Goal: Task Accomplishment & Management: Manage account settings

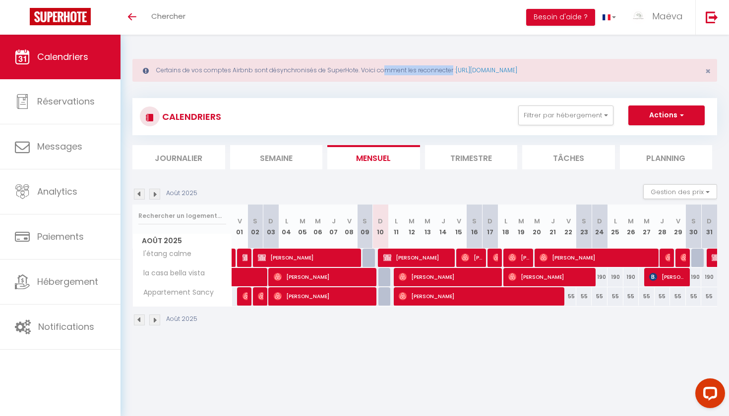
drag, startPoint x: 351, startPoint y: 68, endPoint x: 413, endPoint y: 74, distance: 62.2
click at [413, 74] on div "Certains de vos comptes Airbnb sont désynchronisés de SuperHote. Voici comment …" at bounding box center [424, 70] width 584 height 23
click at [133, 19] on icon "Toggle menubar" at bounding box center [132, 17] width 8 height 6
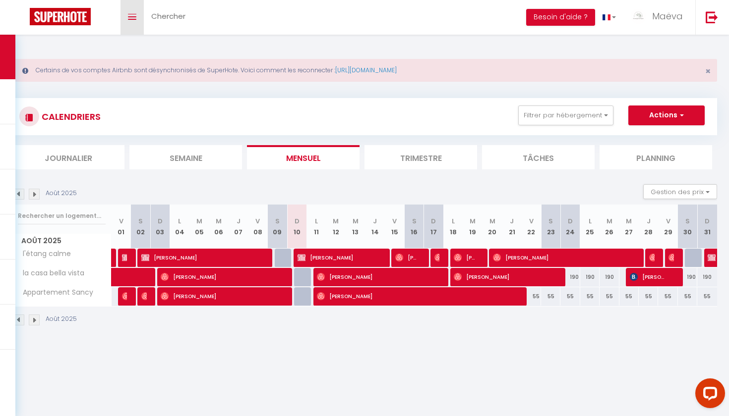
click at [121, 20] on link "Toggle menubar" at bounding box center [131, 17] width 23 height 35
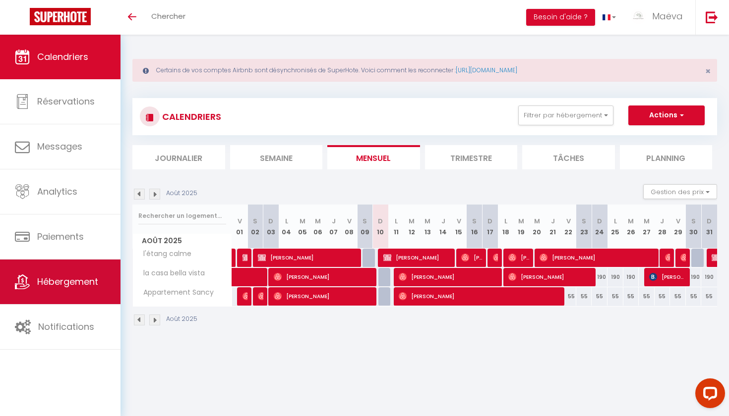
click at [48, 283] on span "Hébergement" at bounding box center [67, 282] width 61 height 12
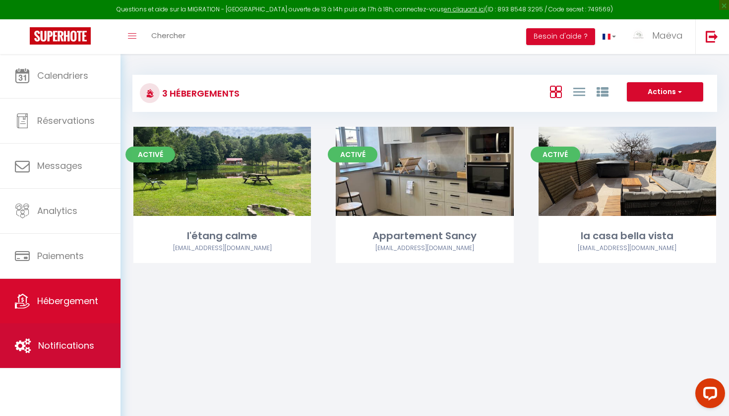
click at [85, 334] on link "Notifications" at bounding box center [60, 346] width 120 height 45
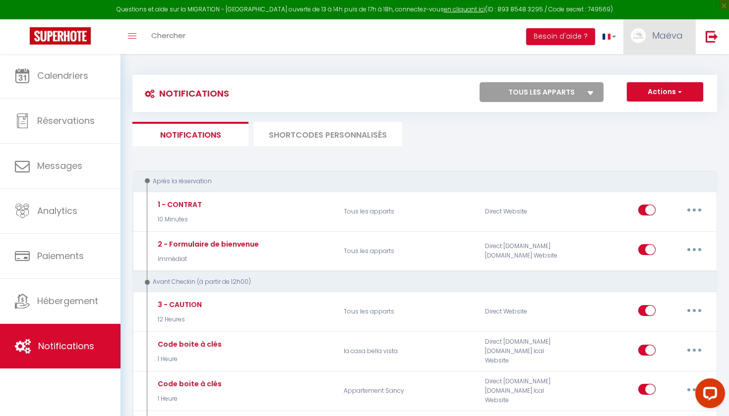
click at [670, 43] on link "Maëva" at bounding box center [659, 36] width 72 height 35
click at [652, 72] on link "Paramètres" at bounding box center [655, 68] width 73 height 17
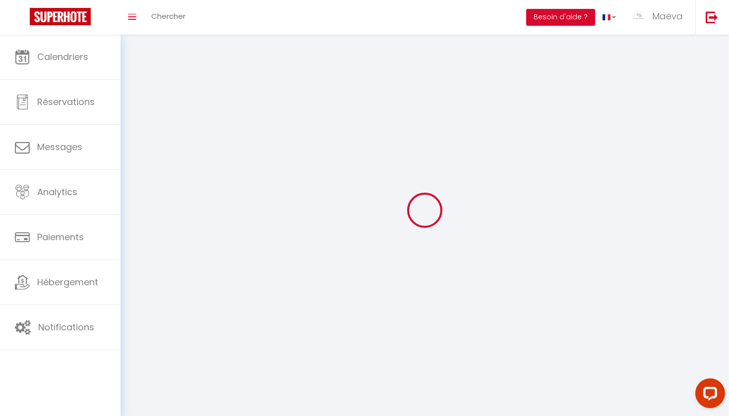
select select
type input "Maëva"
type input "[PERSON_NAME]"
type input "0757102030"
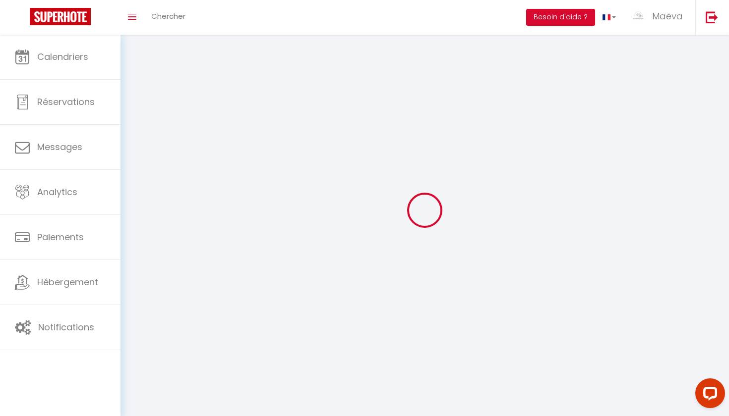
type input "11 route d'enval"
type input "63410"
type input "charbonniere les varennes"
type input "x4CSHwwbqnzhcVN5n2NQQdKXn"
type input "CDQUg3xvcNmIHCkUBjoqfjvJr"
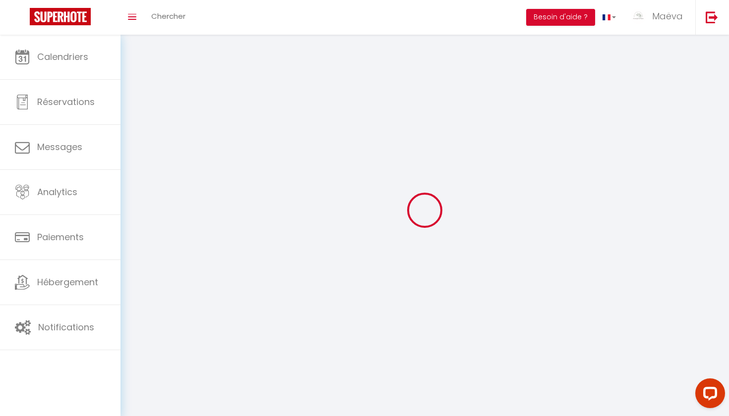
type input "[URL][DOMAIN_NAME]"
select select "28"
select select "fr"
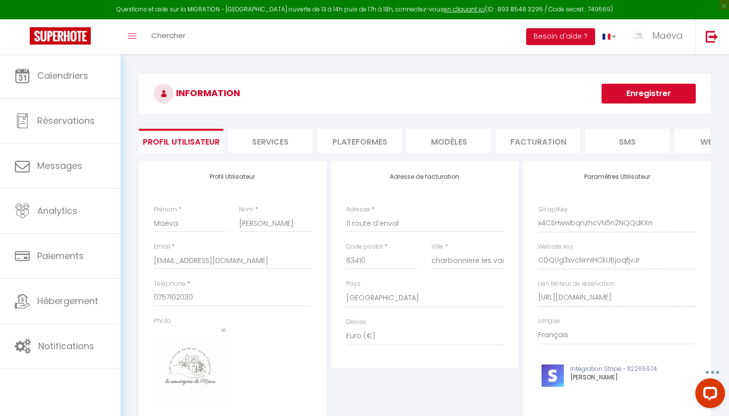
click at [344, 147] on li "Plateformes" at bounding box center [359, 141] width 84 height 24
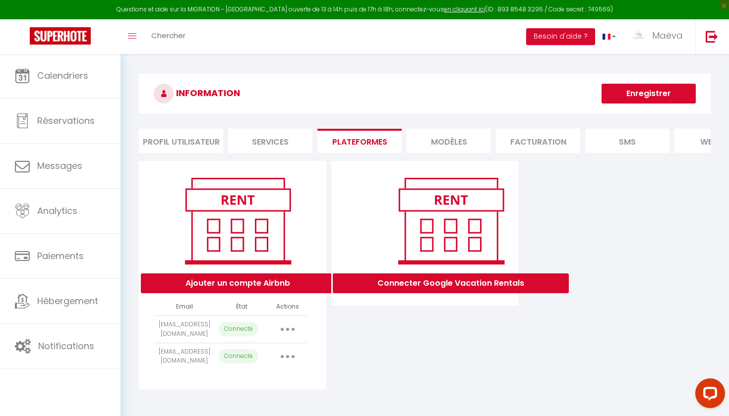
click at [434, 150] on li "MODÈLES" at bounding box center [448, 141] width 84 height 24
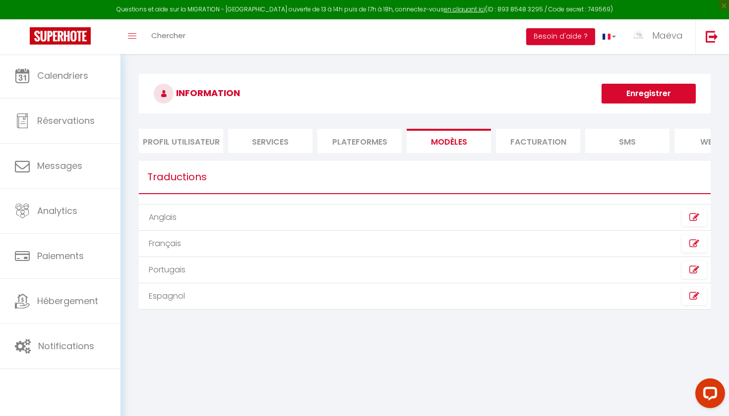
click at [550, 141] on li "Facturation" at bounding box center [538, 141] width 84 height 24
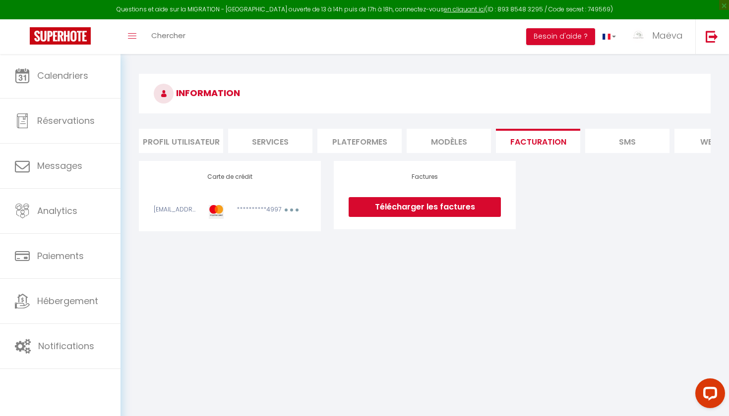
click at [622, 148] on li "SMS" at bounding box center [627, 141] width 84 height 24
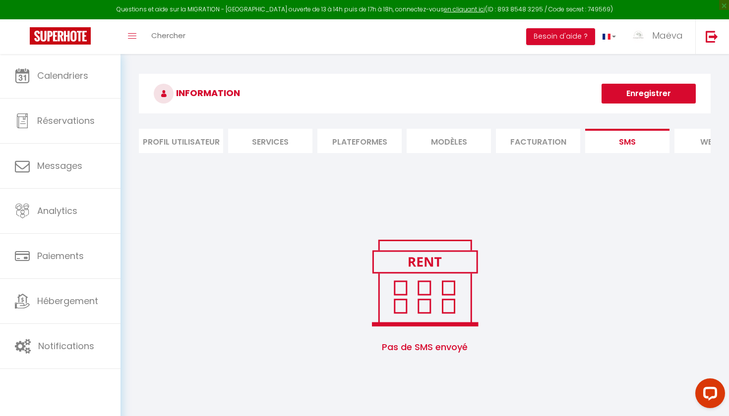
click at [687, 141] on li "website" at bounding box center [716, 141] width 84 height 24
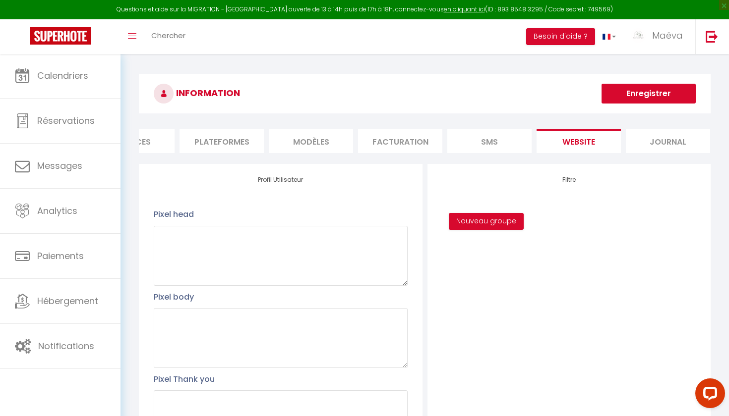
scroll to position [0, 137]
click at [687, 141] on li "Journal" at bounding box center [668, 141] width 84 height 24
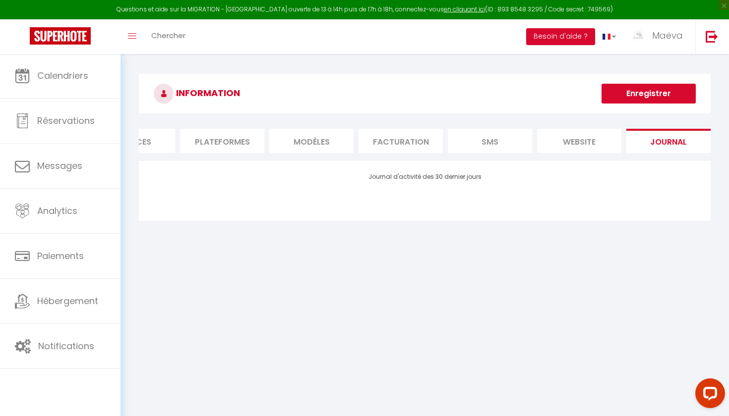
click at [575, 144] on li "website" at bounding box center [579, 141] width 84 height 24
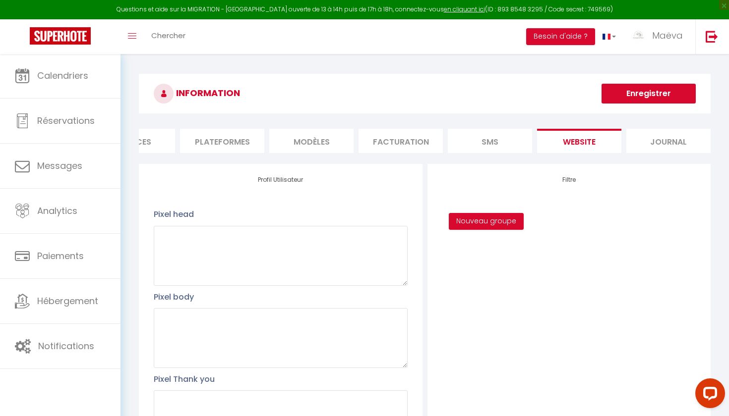
scroll to position [0, 0]
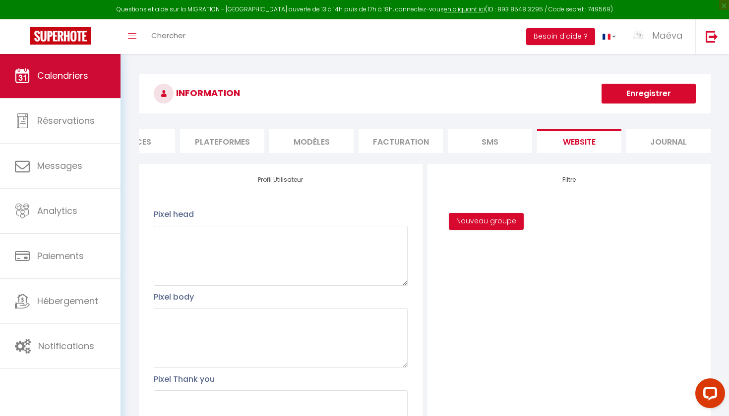
click at [83, 68] on link "Calendriers" at bounding box center [60, 76] width 120 height 45
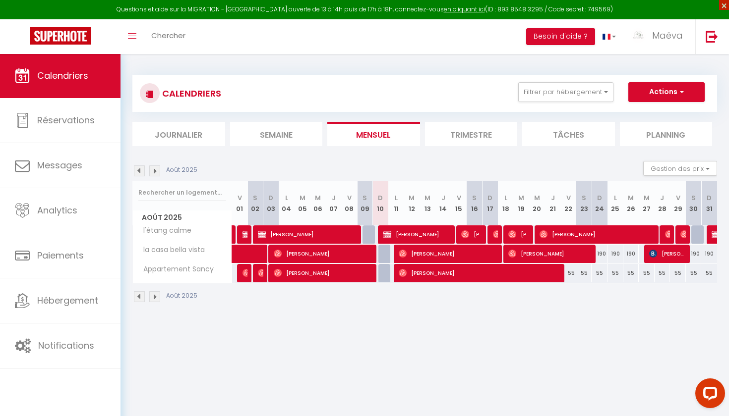
click at [727, 3] on span "×" at bounding box center [724, 5] width 10 height 10
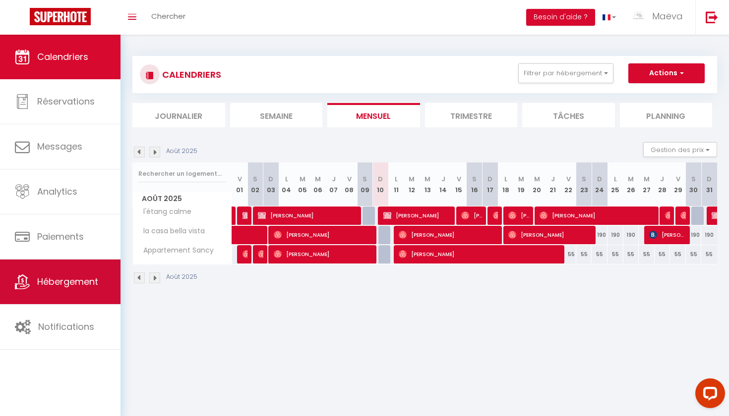
click at [61, 278] on span "Hébergement" at bounding box center [67, 282] width 61 height 12
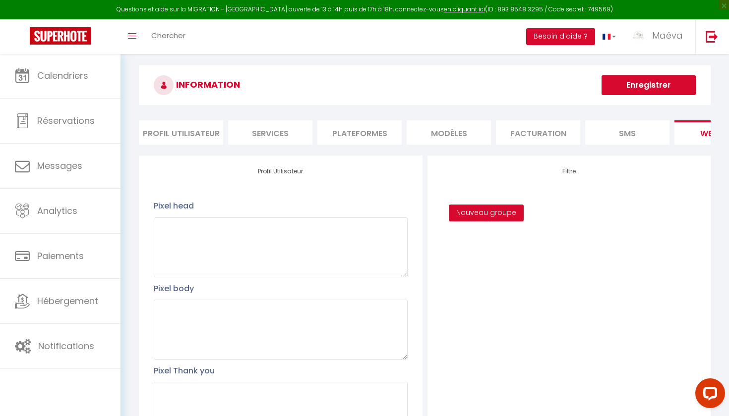
scroll to position [13, 0]
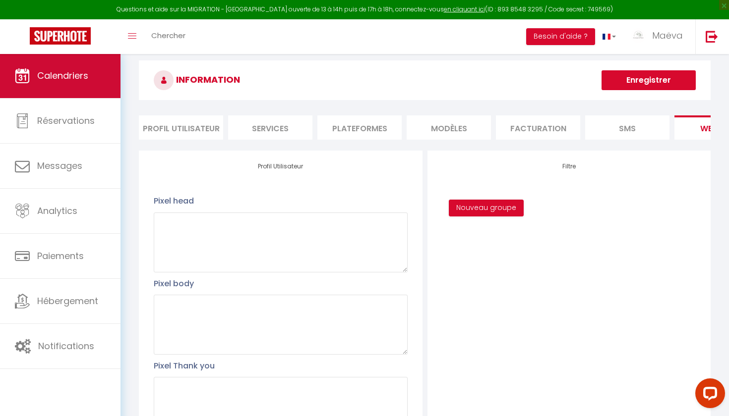
click at [100, 73] on link "Calendriers" at bounding box center [60, 76] width 120 height 45
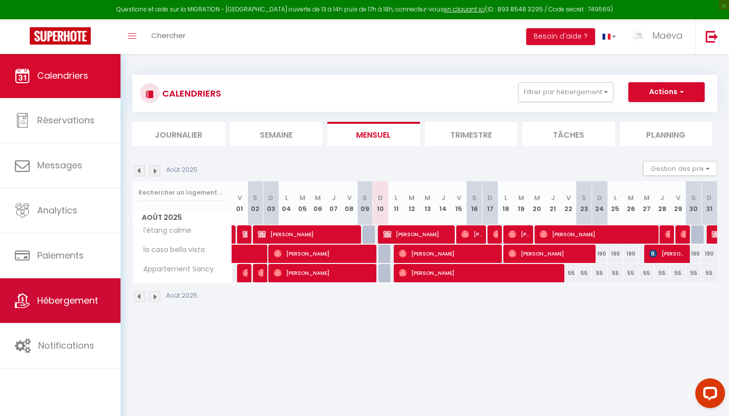
click at [69, 311] on link "Hébergement" at bounding box center [60, 301] width 120 height 45
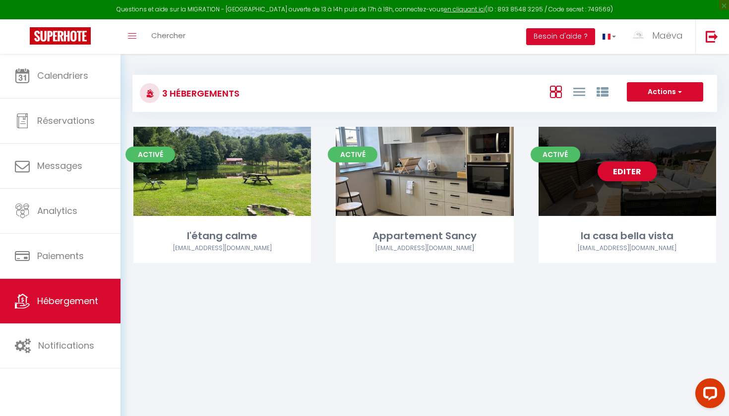
click at [626, 173] on link "Editer" at bounding box center [626, 172] width 59 height 20
select select "3"
select select "2"
select select "1"
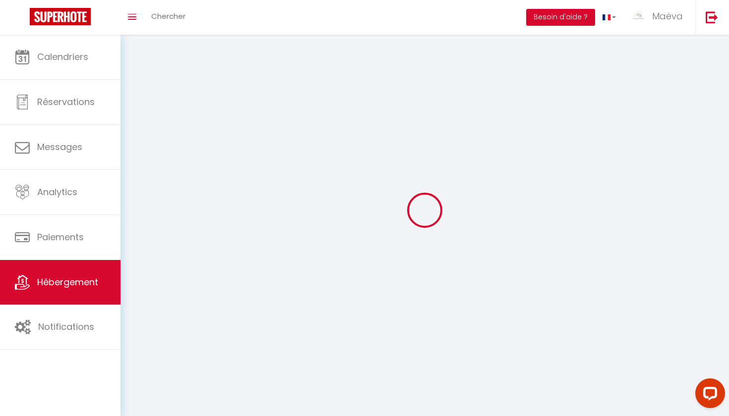
select select
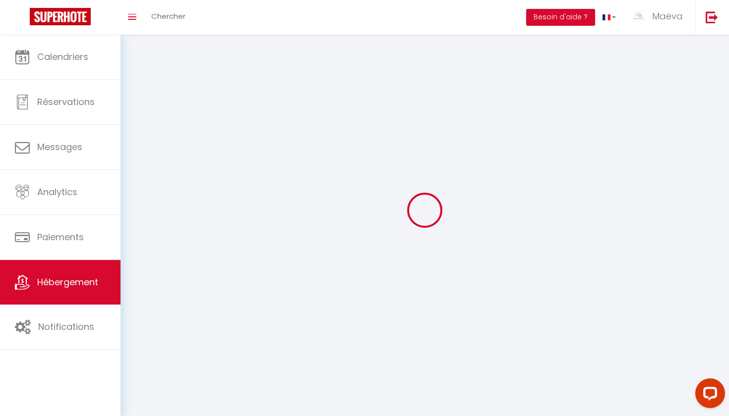
select select
checkbox input "false"
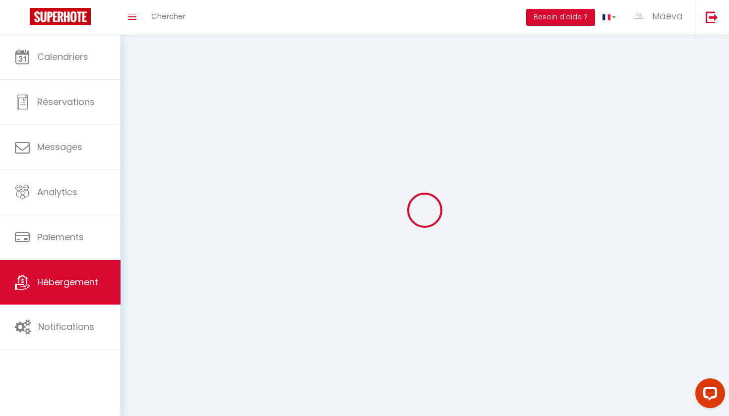
checkbox input "false"
select select
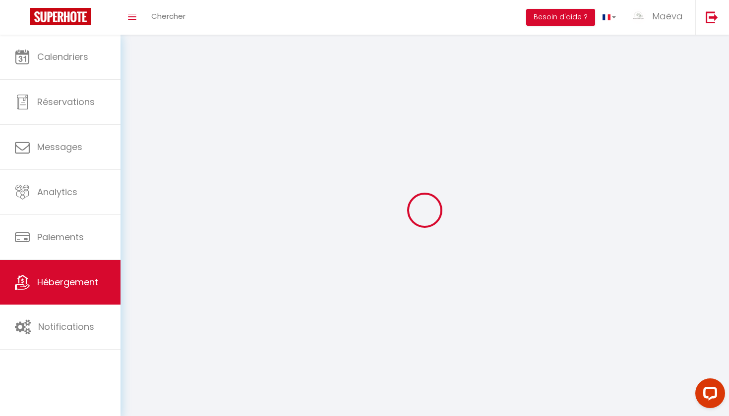
select select
checkbox input "false"
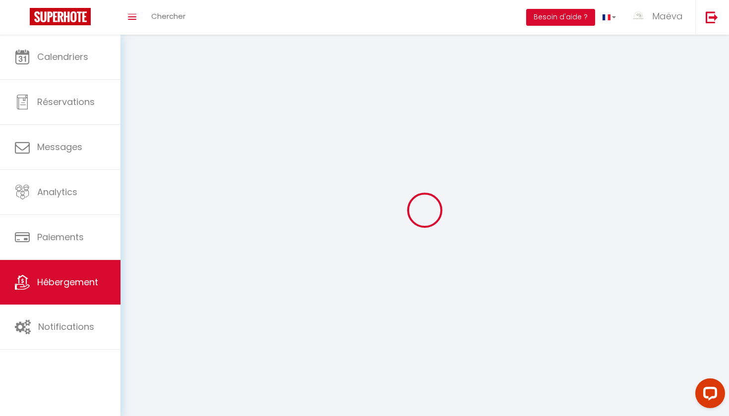
checkbox input "false"
select select
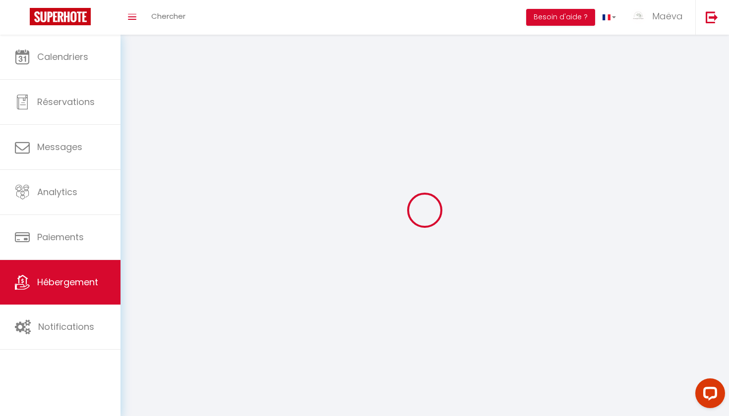
select select "1"
select select
select select "28"
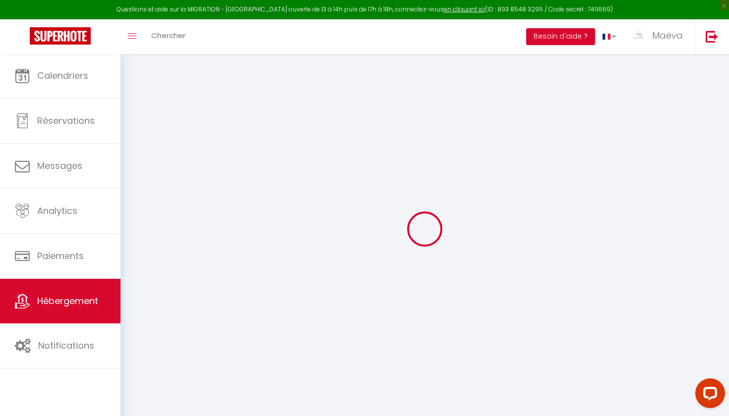
select select
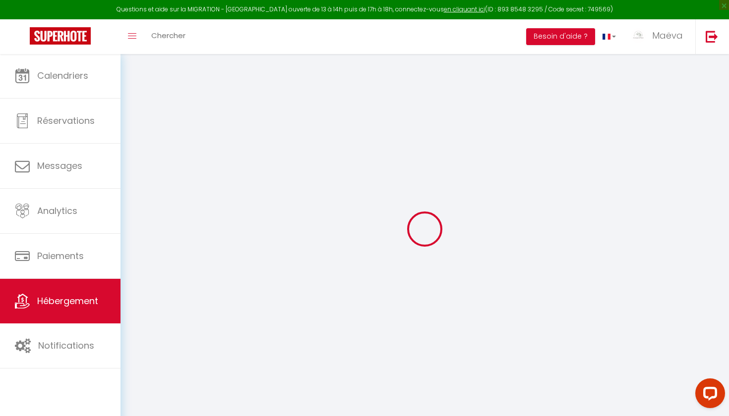
select select
checkbox input "false"
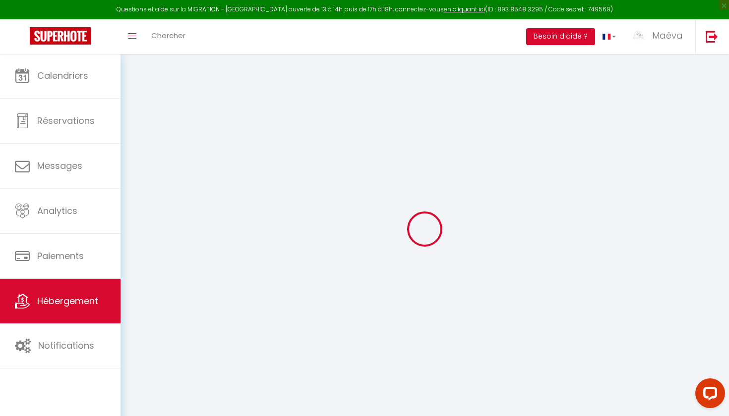
select select
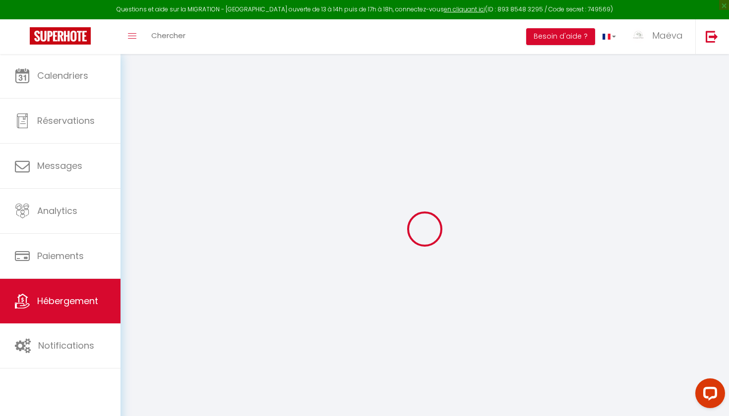
select select
checkbox input "false"
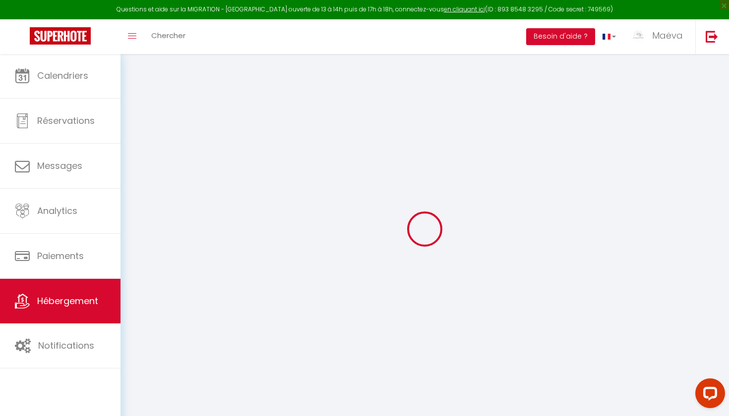
checkbox input "false"
select select
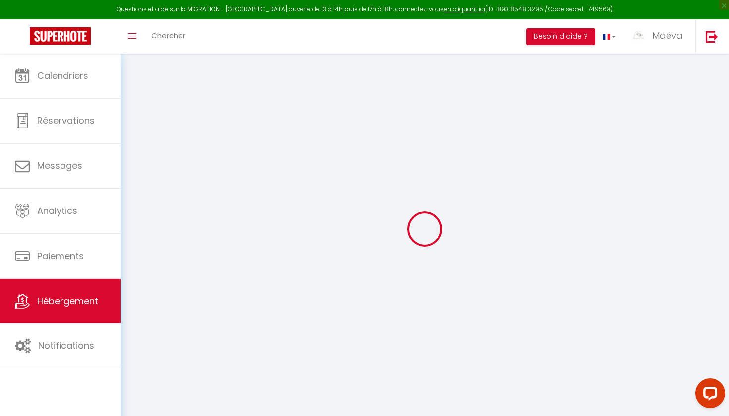
select select
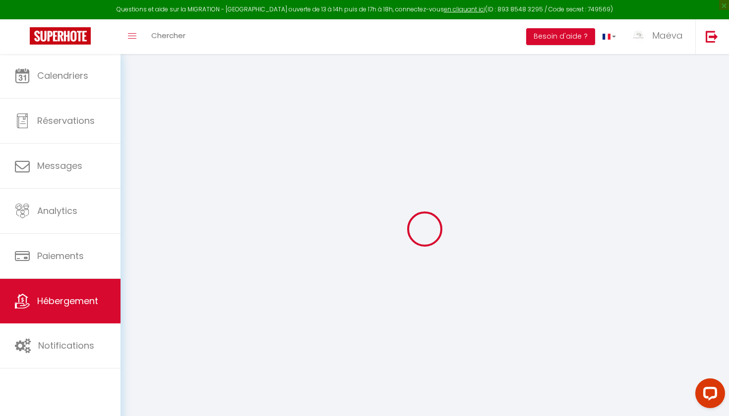
checkbox input "false"
select select
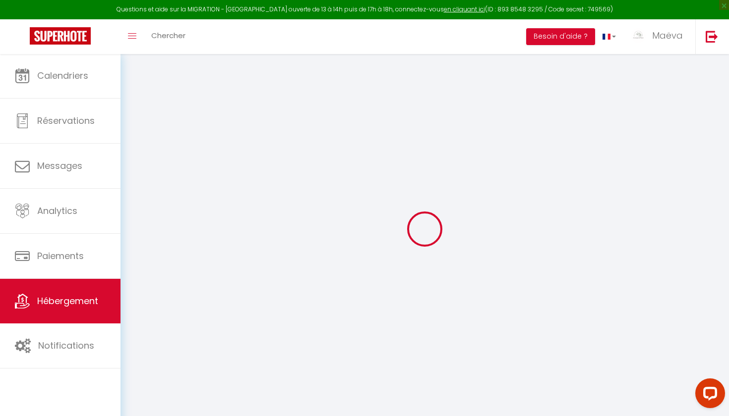
select select
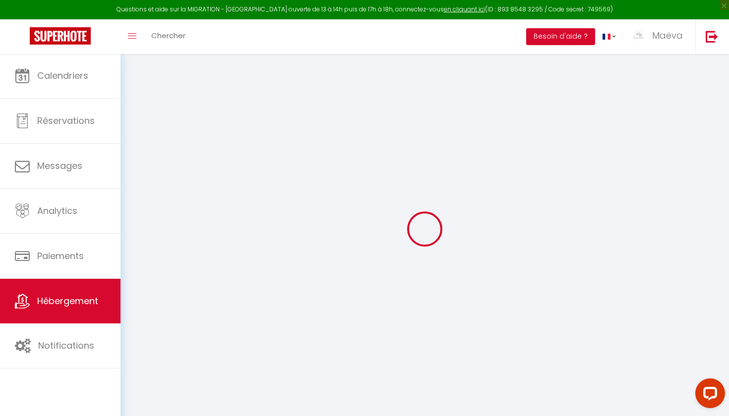
select select
checkbox input "false"
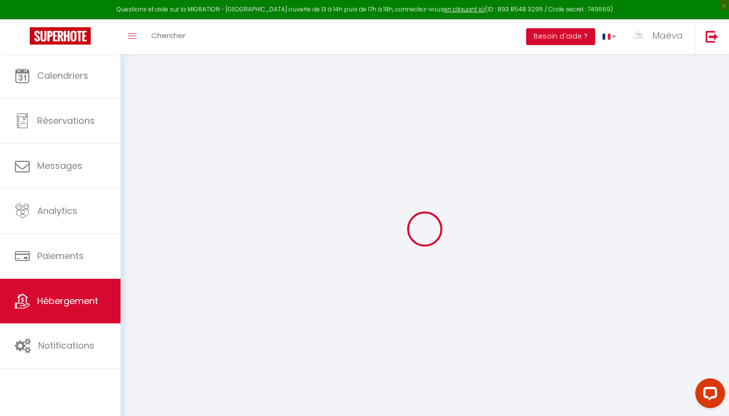
checkbox input "false"
select select
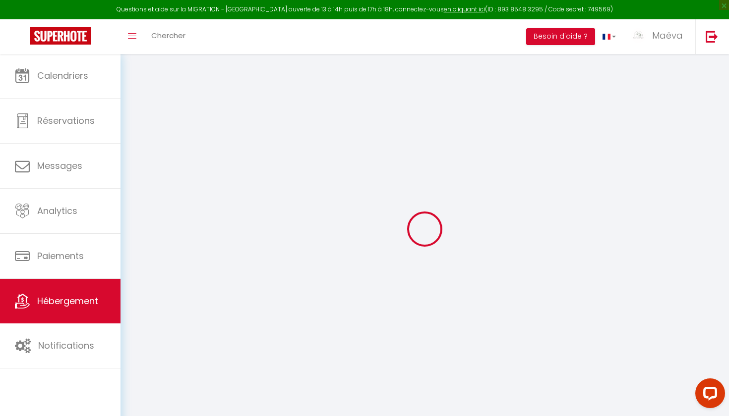
select select
checkbox input "false"
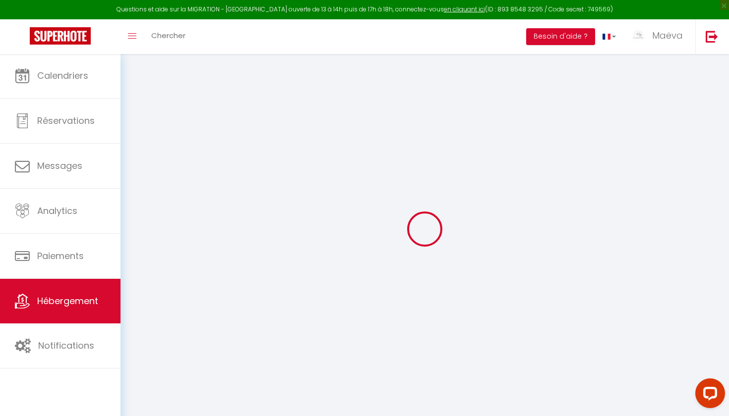
checkbox input "false"
select select
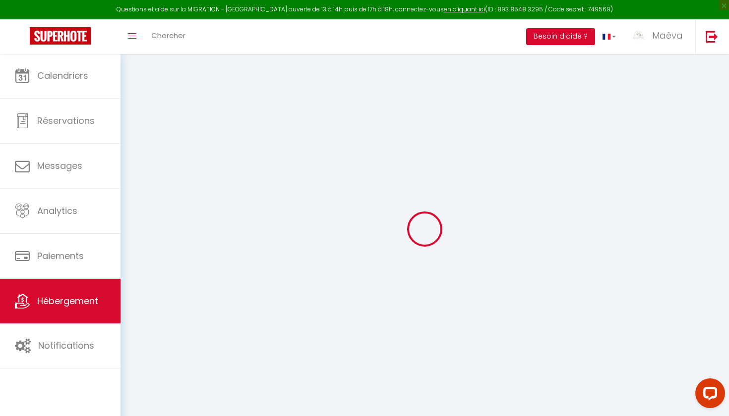
type input "la casa bella vista"
type input "[PERSON_NAME]"
select select "5"
select select "2"
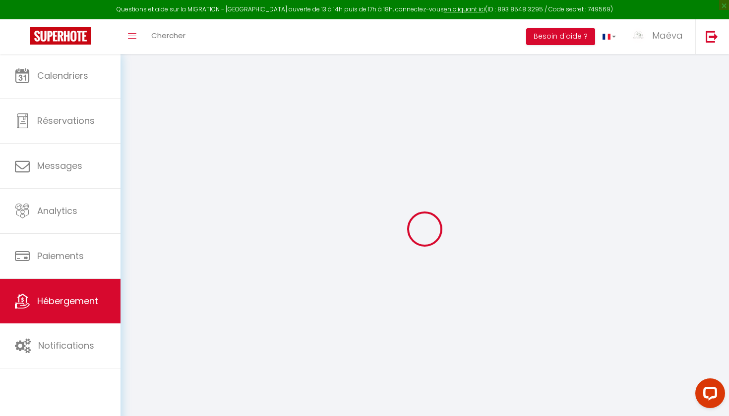
type input "115"
type input "100"
type input "5"
type input "3.60"
type input "677"
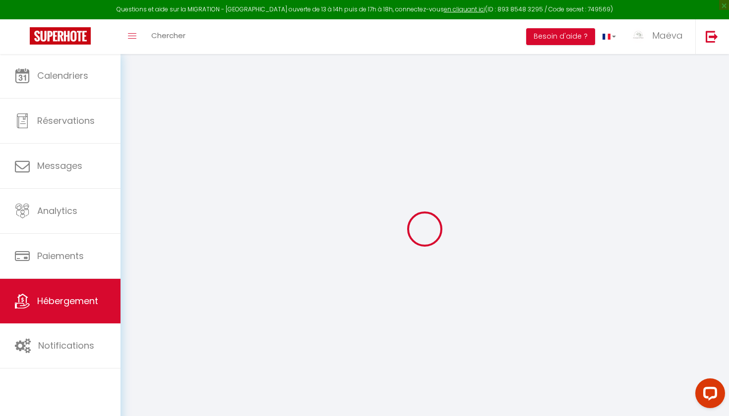
select select
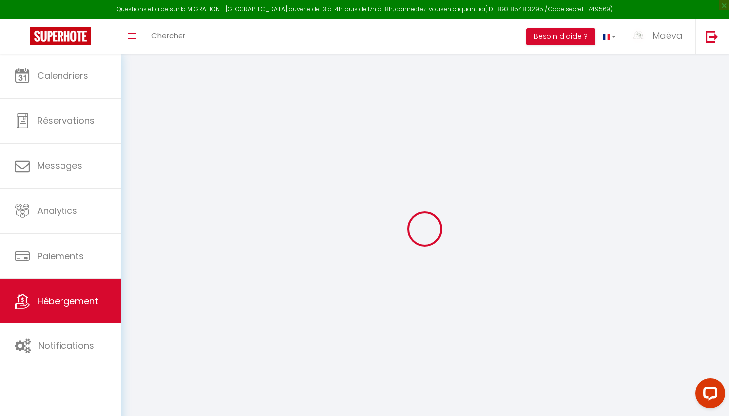
type input "[STREET_ADDRESS]"
type input "63530"
type input "Enval"
type input "[EMAIL_ADDRESS][DOMAIN_NAME]"
select select "13320"
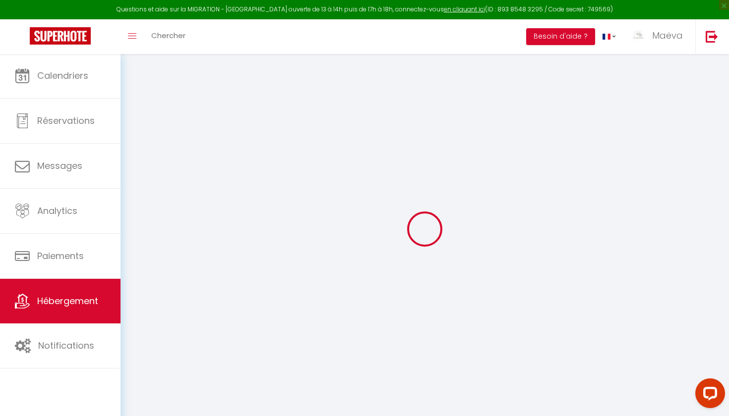
checkbox input "false"
radio input "true"
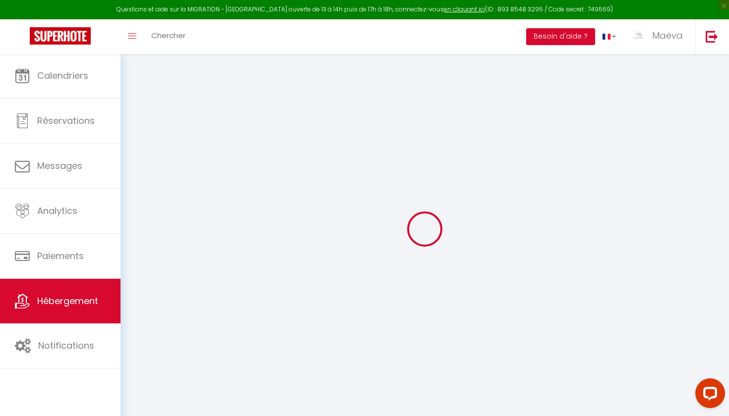
type input "15"
type input "100"
type input "0"
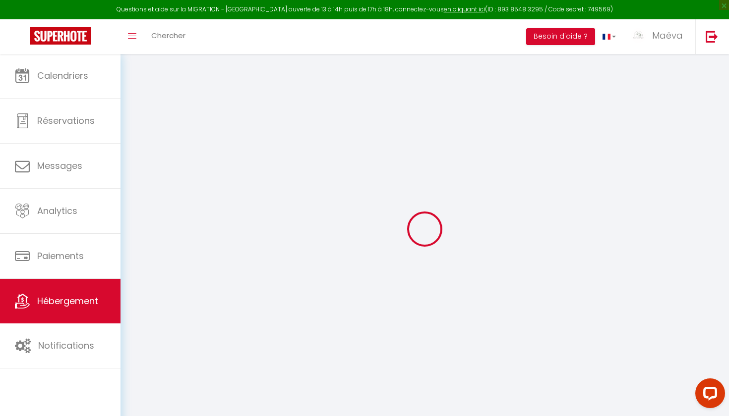
select select
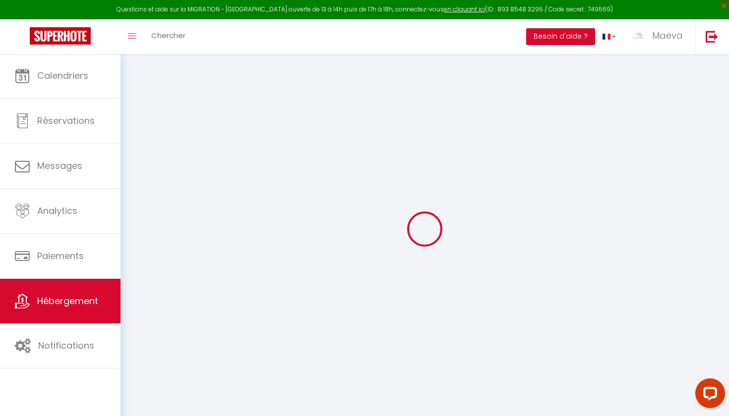
checkbox input "false"
select select
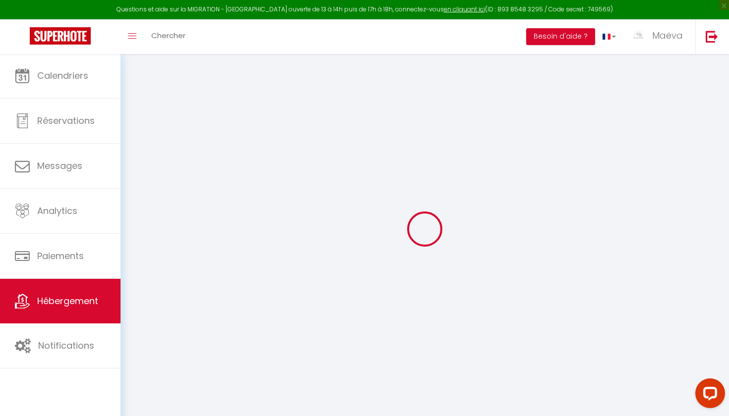
select select
checkbox input "false"
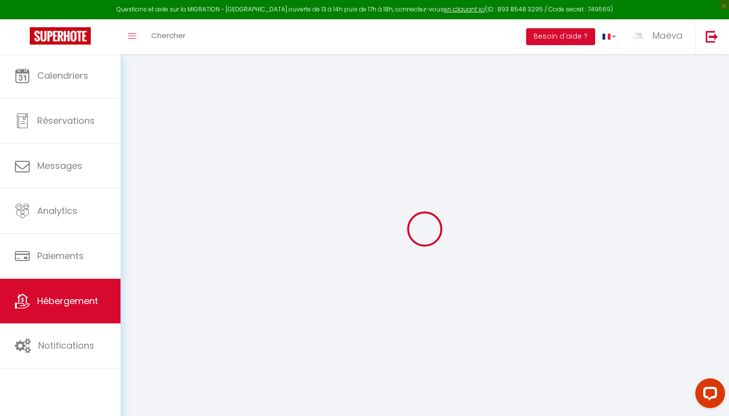
checkbox input "false"
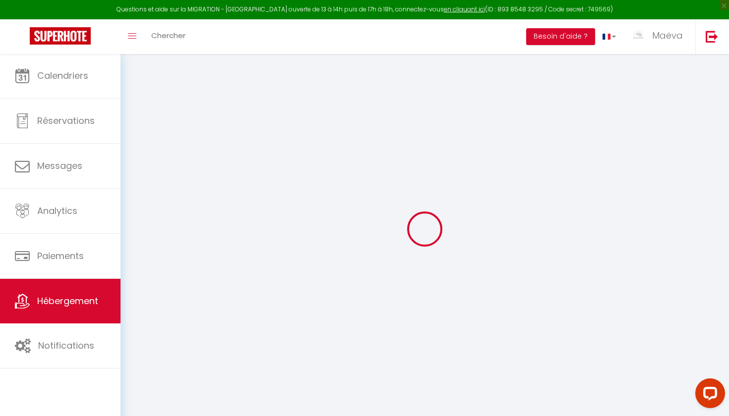
checkbox input "false"
select select "11:00"
select select
select select "11:00"
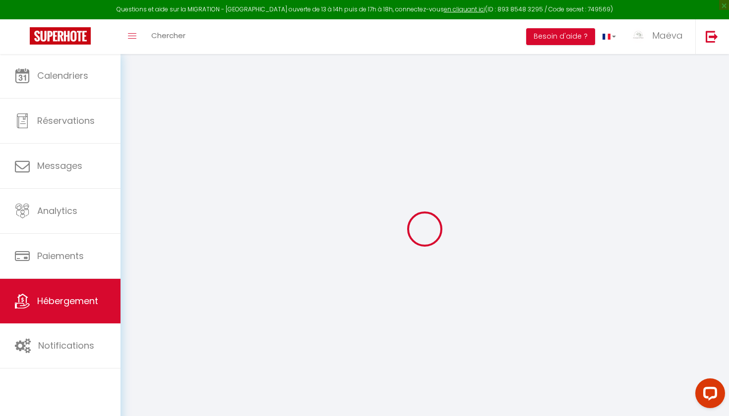
select select "30"
select select "120"
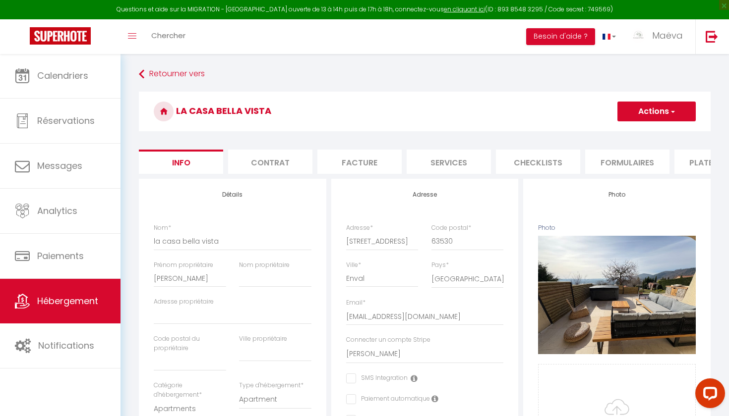
select select
checkbox input "false"
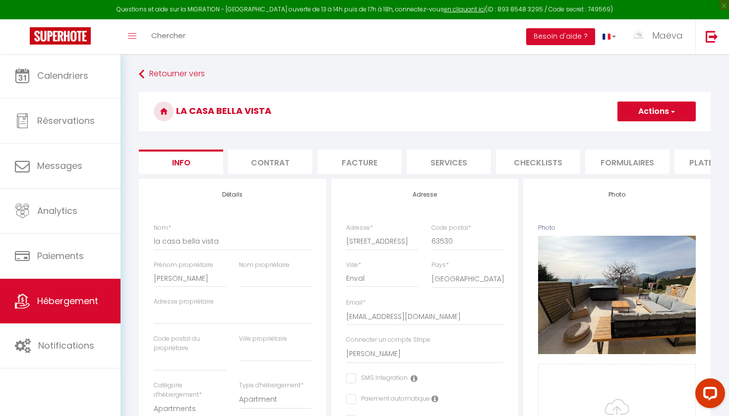
click at [613, 169] on li "Formulaires" at bounding box center [627, 162] width 84 height 24
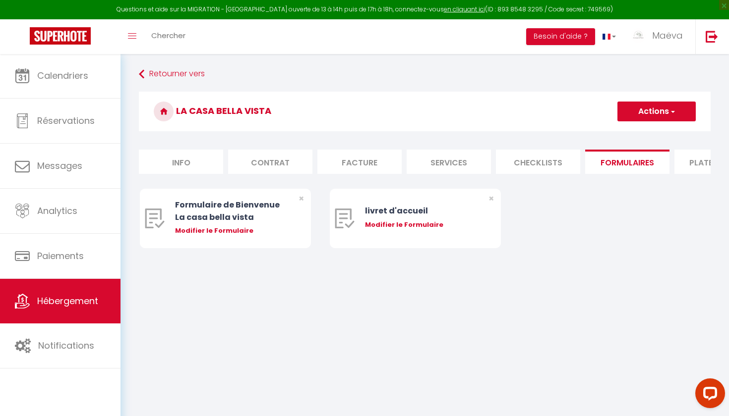
click at [545, 159] on li "Checklists" at bounding box center [538, 162] width 84 height 24
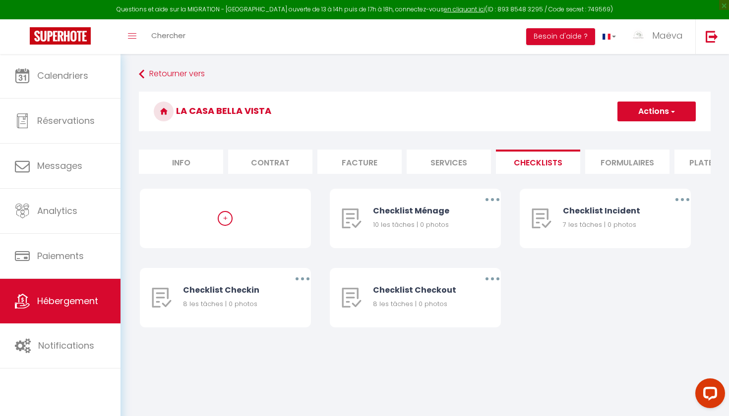
click at [690, 157] on li "Plateformes" at bounding box center [716, 162] width 84 height 24
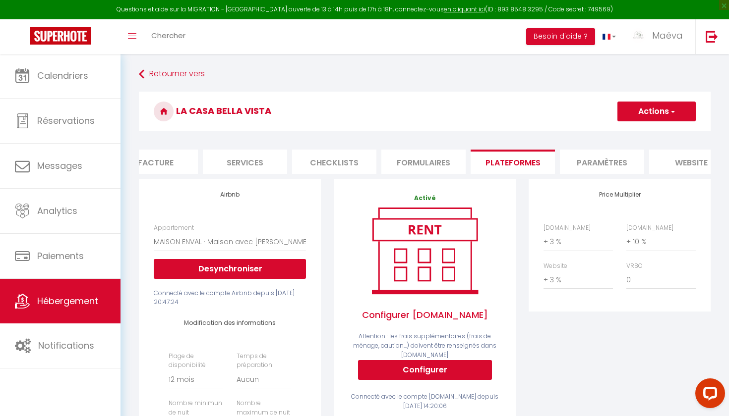
scroll to position [0, 209]
click at [594, 156] on li "Paramètres" at bounding box center [597, 162] width 84 height 24
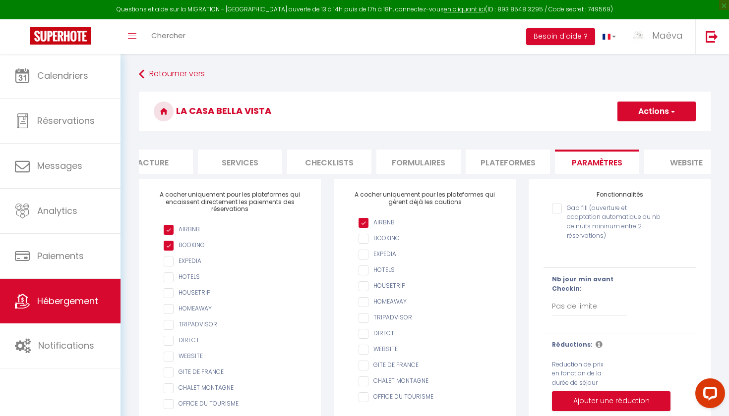
click at [688, 174] on li "website" at bounding box center [686, 162] width 84 height 24
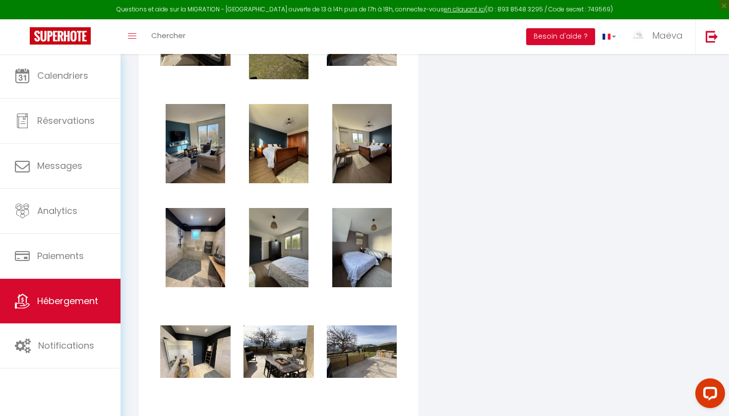
scroll to position [1538, 0]
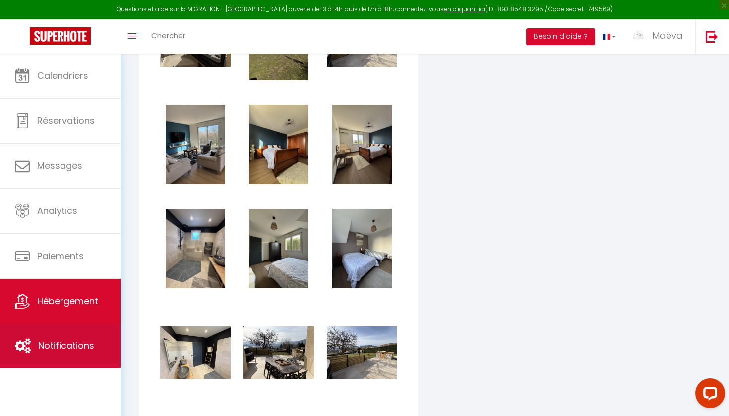
click at [58, 351] on span "Notifications" at bounding box center [66, 346] width 56 height 12
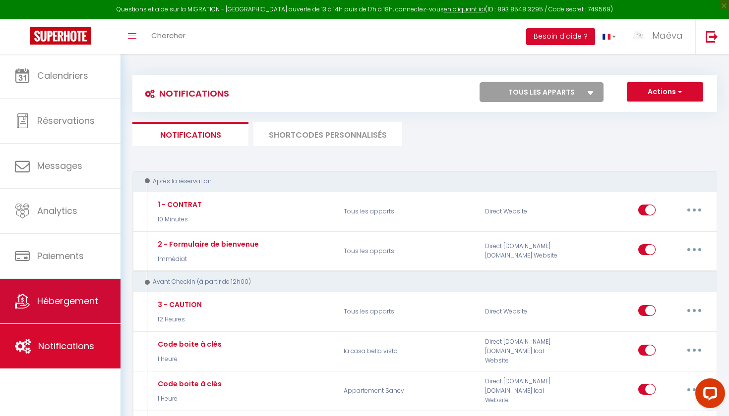
click at [70, 304] on span "Hébergement" at bounding box center [67, 301] width 61 height 12
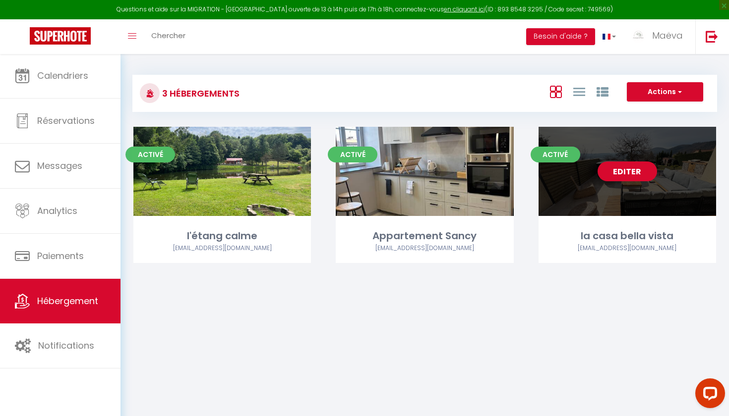
click at [635, 173] on link "Editer" at bounding box center [626, 172] width 59 height 20
select select "3"
select select "2"
select select "1"
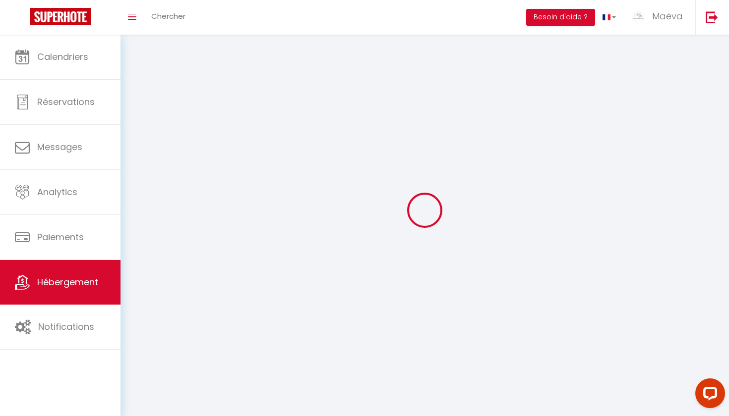
select select
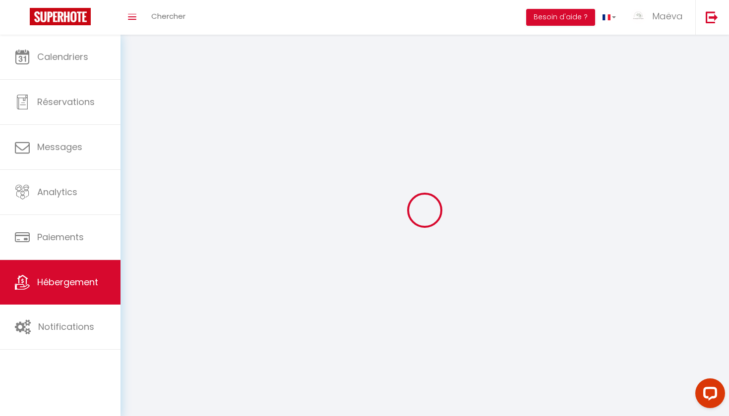
select select
checkbox input "false"
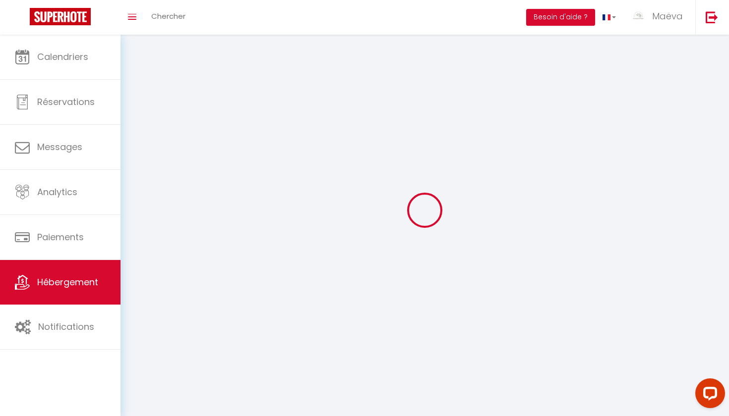
checkbox input "false"
select select
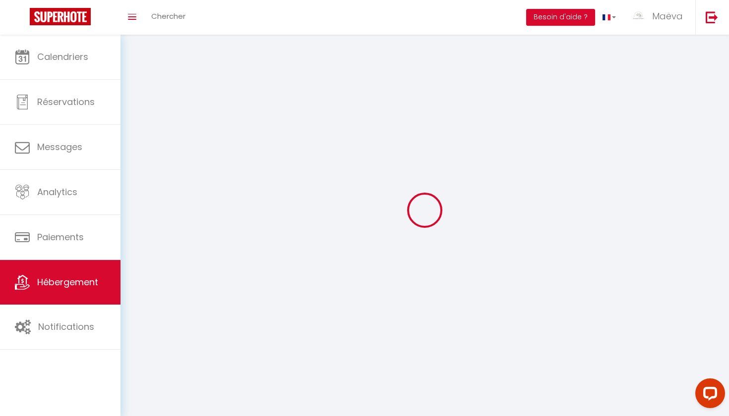
select select
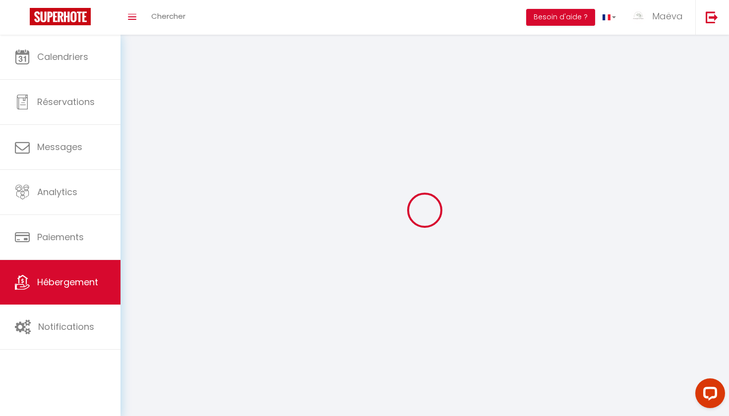
checkbox input "false"
select select
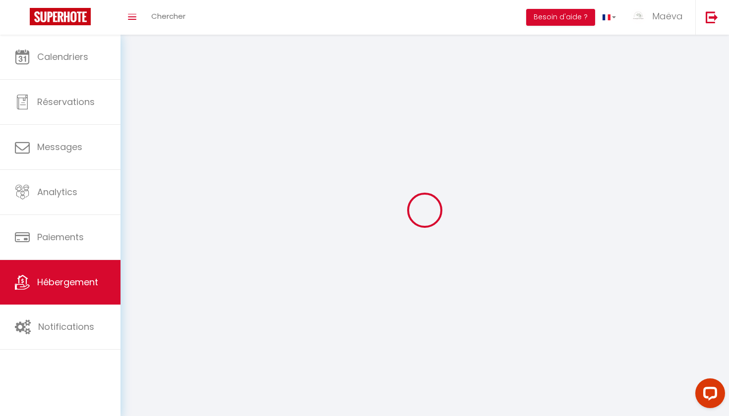
select select
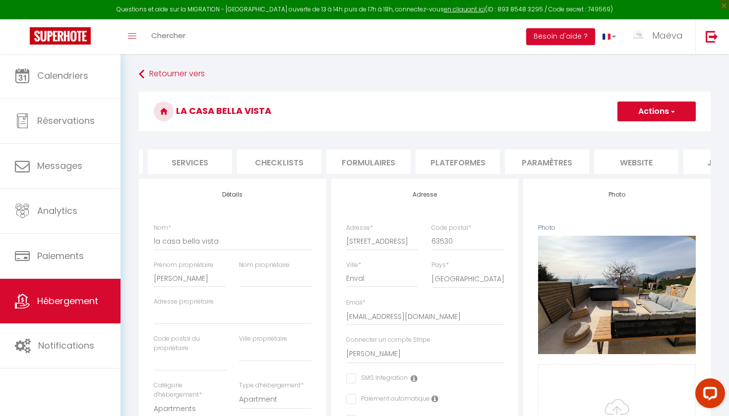
scroll to position [0, 264]
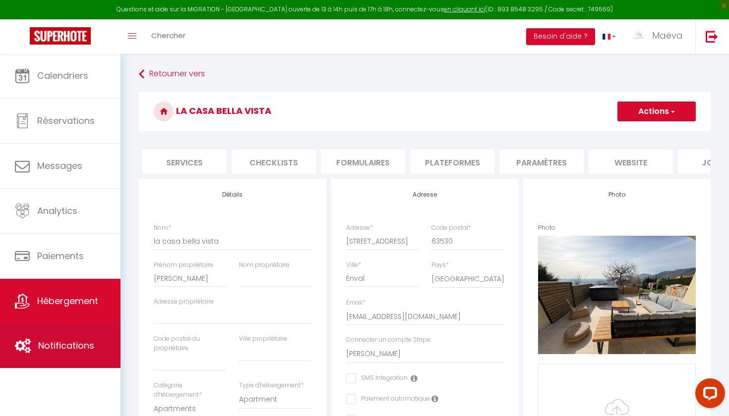
click at [83, 339] on link "Notifications" at bounding box center [60, 346] width 120 height 45
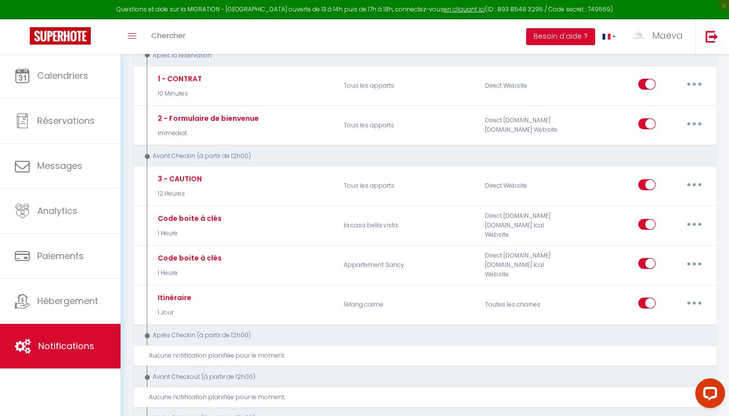
scroll to position [25, 0]
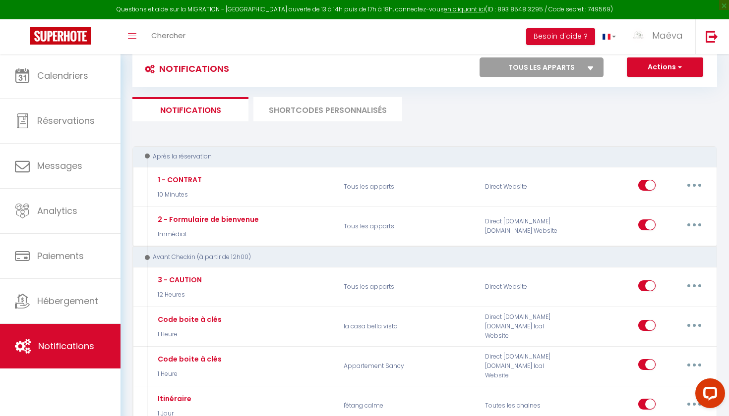
click at [673, 70] on button "Actions" at bounding box center [665, 68] width 76 height 20
click at [647, 85] on link "Nouvelle Notification" at bounding box center [650, 88] width 103 height 13
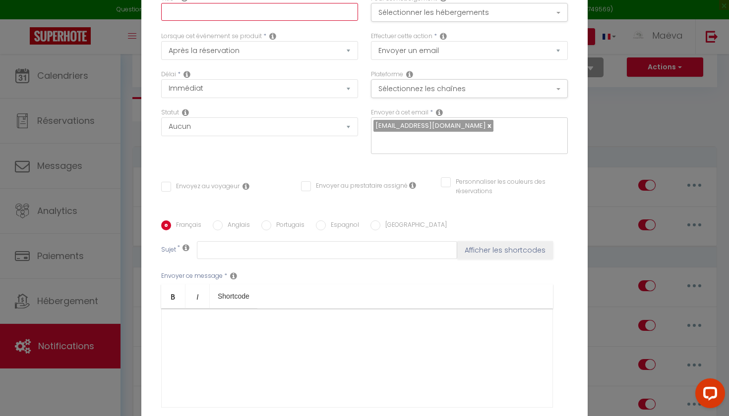
click at [262, 18] on input "text" at bounding box center [259, 12] width 197 height 18
click at [338, 168] on div "Titre * Pour cet hébergement Sélectionner les hébergements Tous les apparts Aut…" at bounding box center [364, 221] width 446 height 474
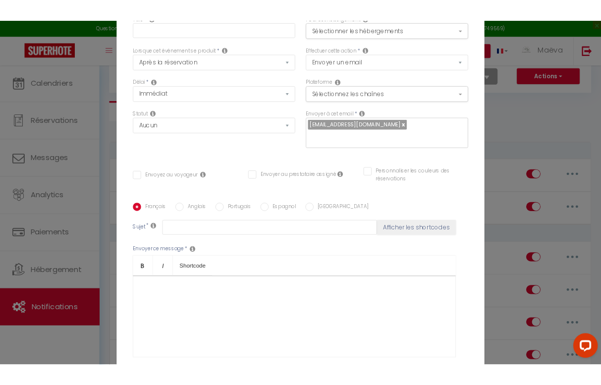
scroll to position [0, 0]
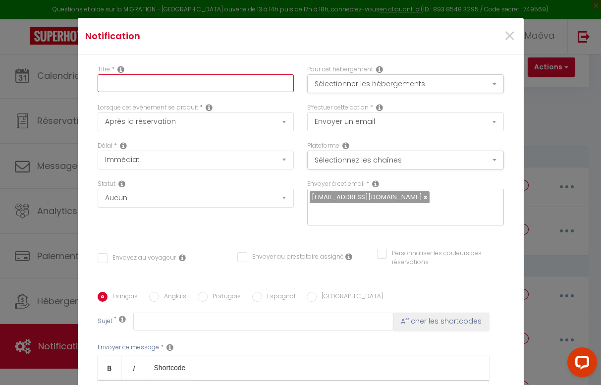
click at [147, 82] on input "text" at bounding box center [196, 83] width 197 height 18
click at [144, 91] on input "text" at bounding box center [196, 83] width 197 height 18
click at [218, 219] on div "Statut Aucun Si la réservation est payée Si réservation non payée Si la caution…" at bounding box center [196, 207] width 210 height 56
click at [174, 77] on input "text" at bounding box center [196, 83] width 197 height 18
click at [176, 83] on input "text" at bounding box center [196, 83] width 197 height 18
